Goal: Task Accomplishment & Management: Complete application form

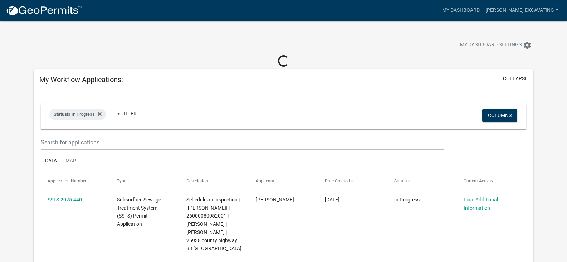
click at [24, 10] on img at bounding box center [44, 10] width 77 height 11
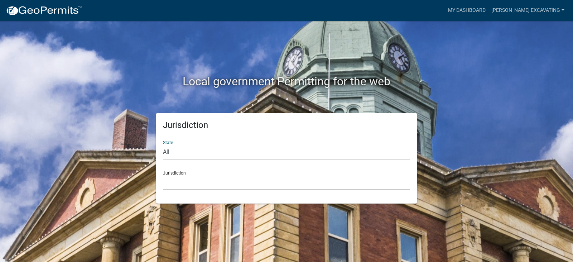
click at [170, 149] on select "All [US_STATE] [US_STATE] [US_STATE] [US_STATE] [US_STATE] [US_STATE] [US_STATE…" at bounding box center [286, 152] width 247 height 15
select select "[US_STATE]"
click at [163, 145] on select "All [US_STATE] [US_STATE] [US_STATE] [US_STATE] [US_STATE] [US_STATE] [US_STATE…" at bounding box center [286, 152] width 247 height 15
click at [193, 176] on select "[GEOGRAPHIC_DATA], [US_STATE] [GEOGRAPHIC_DATA], [US_STATE] [GEOGRAPHIC_DATA], …" at bounding box center [286, 182] width 247 height 15
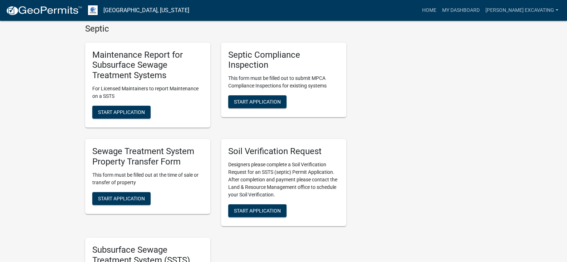
scroll to position [534, 0]
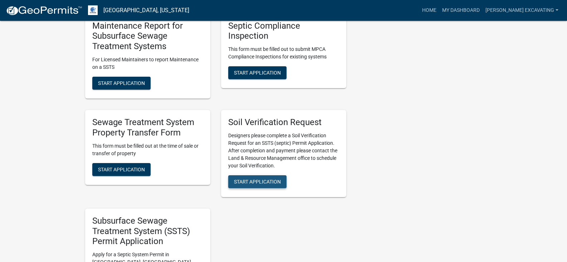
click at [272, 179] on span "Start Application" at bounding box center [257, 181] width 47 height 6
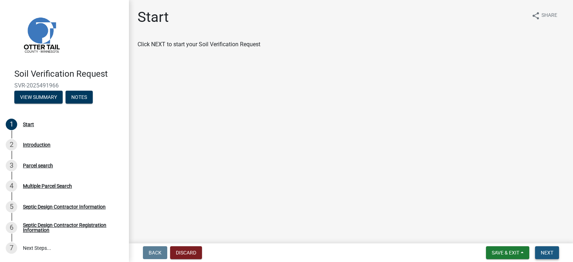
click at [549, 254] on span "Next" at bounding box center [547, 253] width 13 height 6
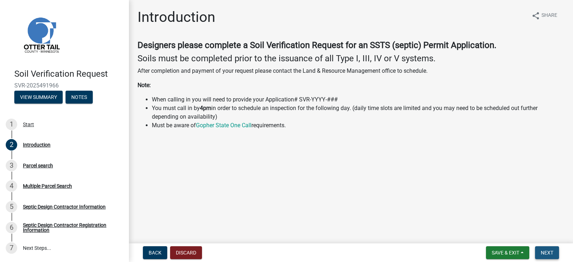
click at [546, 255] on span "Next" at bounding box center [547, 253] width 13 height 6
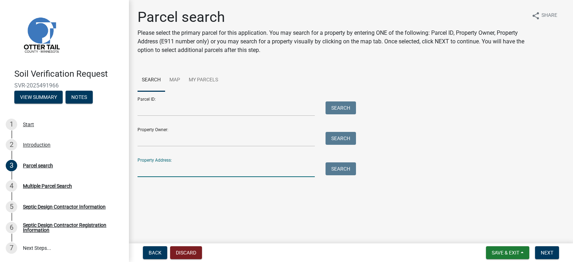
click at [150, 168] on input "Property Address:" at bounding box center [225, 169] width 177 height 15
type input "37616"
click at [340, 172] on button "Search" at bounding box center [340, 168] width 30 height 13
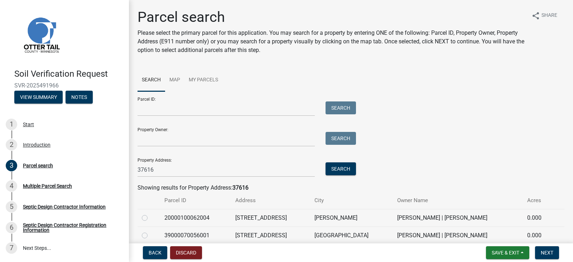
click at [150, 231] on label at bounding box center [150, 231] width 0 height 0
click at [150, 236] on input "radio" at bounding box center [152, 233] width 5 height 5
radio input "true"
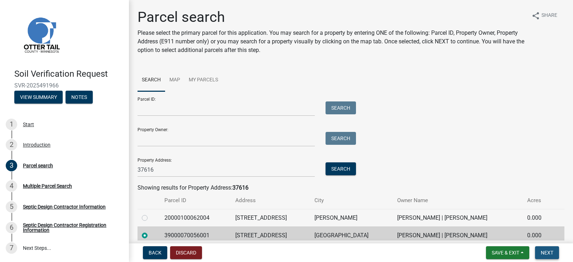
click at [549, 254] on span "Next" at bounding box center [547, 253] width 13 height 6
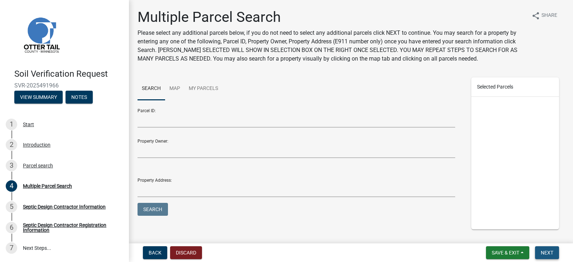
click at [549, 254] on span "Next" at bounding box center [547, 253] width 13 height 6
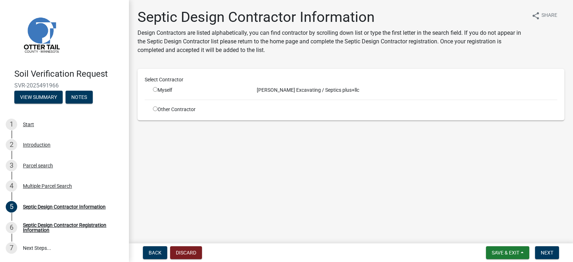
click at [153, 88] on input "radio" at bounding box center [155, 89] width 5 height 5
radio input "true"
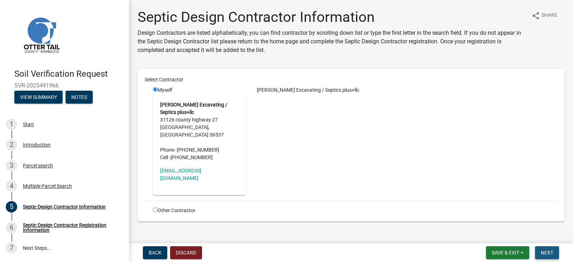
click at [552, 254] on span "Next" at bounding box center [547, 253] width 13 height 6
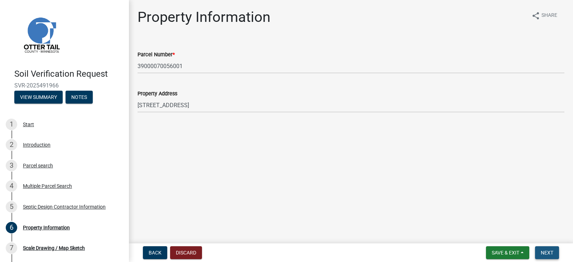
click at [551, 253] on span "Next" at bounding box center [547, 253] width 13 height 6
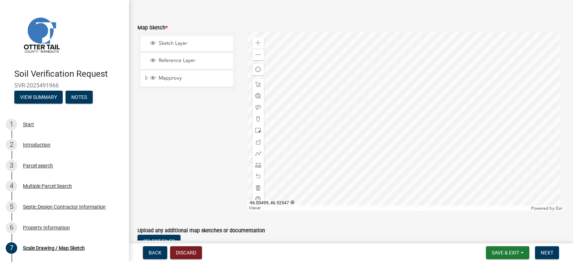
scroll to position [185, 0]
click at [453, 124] on div at bounding box center [406, 120] width 318 height 179
click at [256, 118] on span at bounding box center [258, 118] width 6 height 6
click at [391, 91] on div at bounding box center [406, 120] width 318 height 179
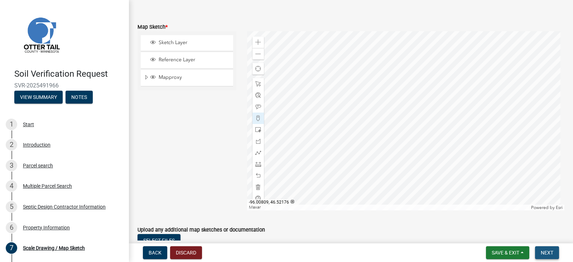
click at [542, 252] on span "Next" at bounding box center [547, 253] width 13 height 6
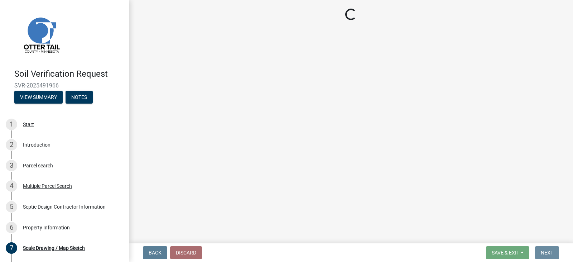
scroll to position [0, 0]
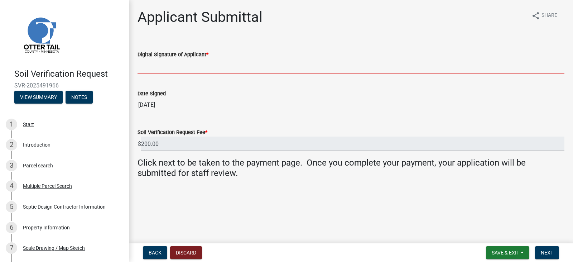
click at [158, 65] on input "Digital Signature of Applicant *" at bounding box center [350, 66] width 427 height 15
type input "[PERSON_NAME]"
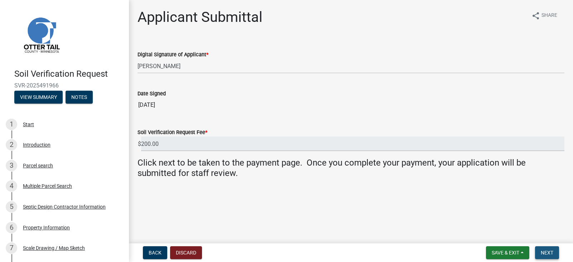
click at [551, 256] on button "Next" at bounding box center [547, 252] width 24 height 13
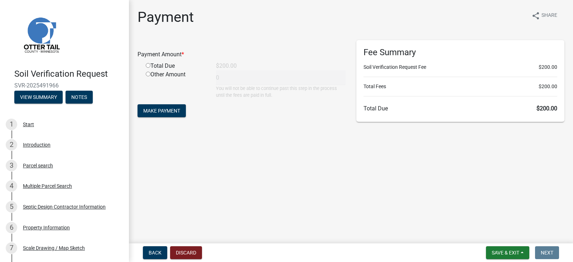
click at [147, 64] on input "radio" at bounding box center [148, 65] width 5 height 5
radio input "true"
type input "200"
click at [173, 108] on span "Make Payment" at bounding box center [161, 111] width 37 height 6
